Goal: Information Seeking & Learning: Understand process/instructions

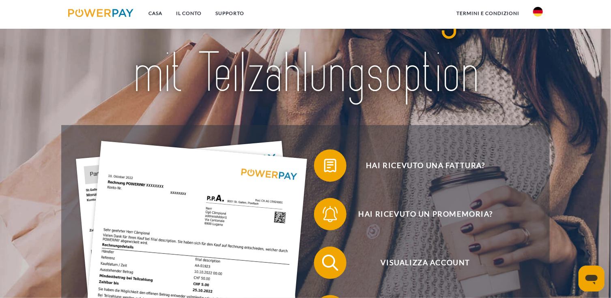
scroll to position [122, 0]
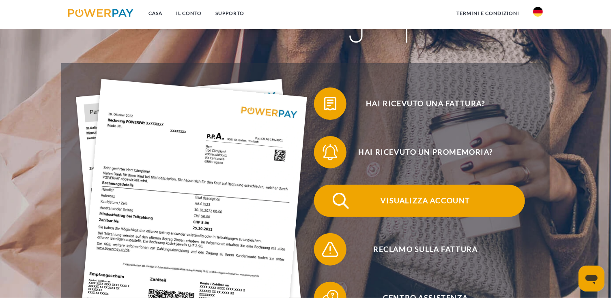
click at [422, 196] on font "Visualizza account" at bounding box center [426, 200] width 90 height 9
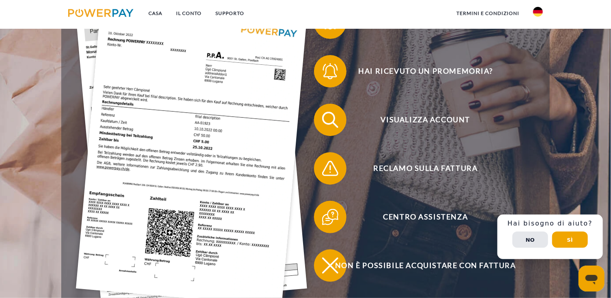
click at [539, 238] on button "No" at bounding box center [530, 240] width 36 height 16
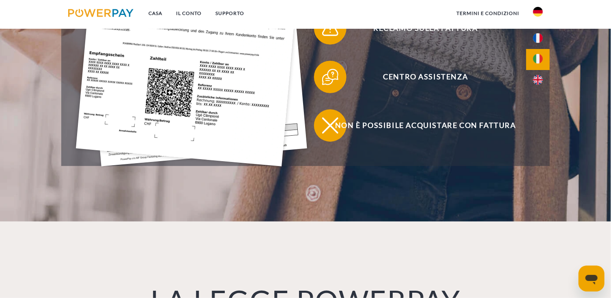
click at [541, 55] on img at bounding box center [538, 59] width 10 height 10
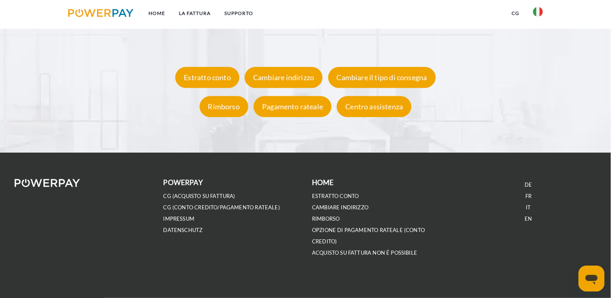
scroll to position [1556, 0]
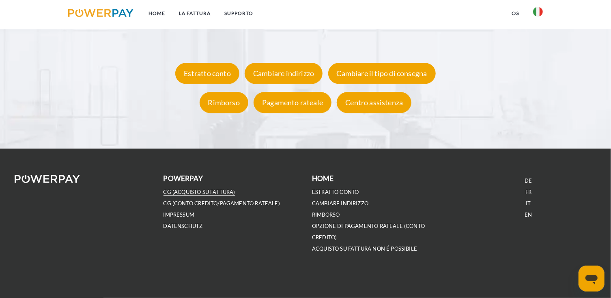
click at [226, 191] on link "CG (Acquisto su fattura)" at bounding box center [199, 192] width 72 height 7
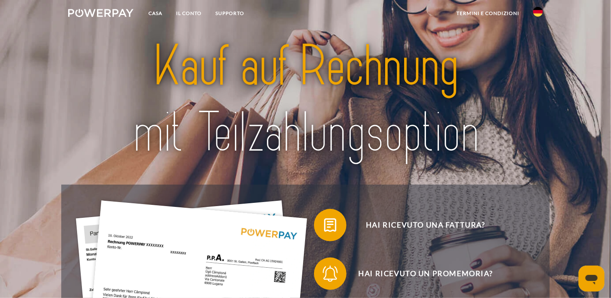
click at [547, 13] on link at bounding box center [538, 14] width 24 height 16
click at [541, 56] on img at bounding box center [538, 59] width 10 height 10
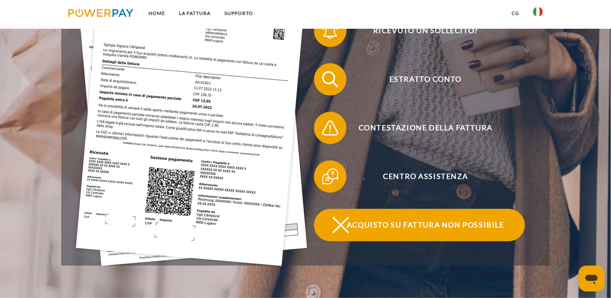
click at [435, 223] on span "Acquisto su fattura non possibile" at bounding box center [425, 225] width 199 height 32
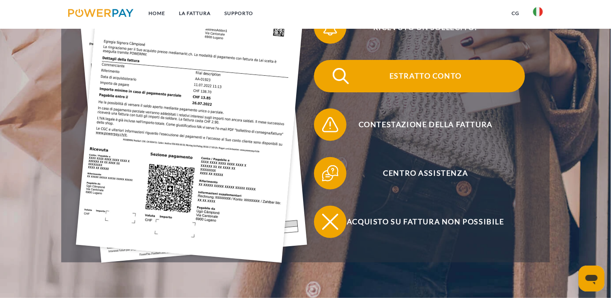
scroll to position [214, 0]
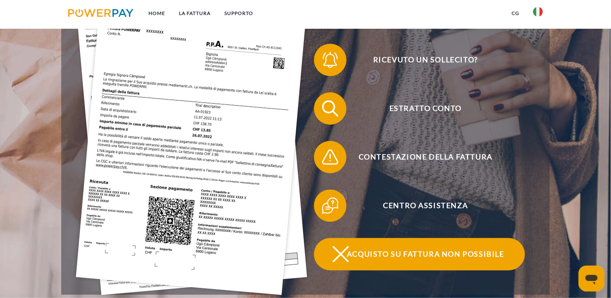
click at [393, 253] on span "Acquisto su fattura non possibile" at bounding box center [425, 254] width 199 height 32
